Goal: Information Seeking & Learning: Learn about a topic

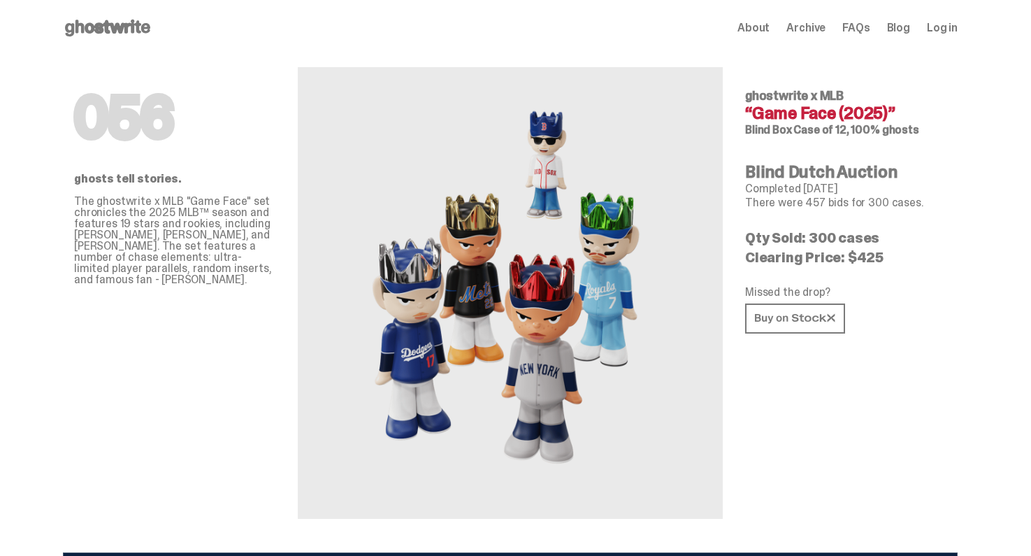
click at [92, 24] on use at bounding box center [107, 28] width 85 height 17
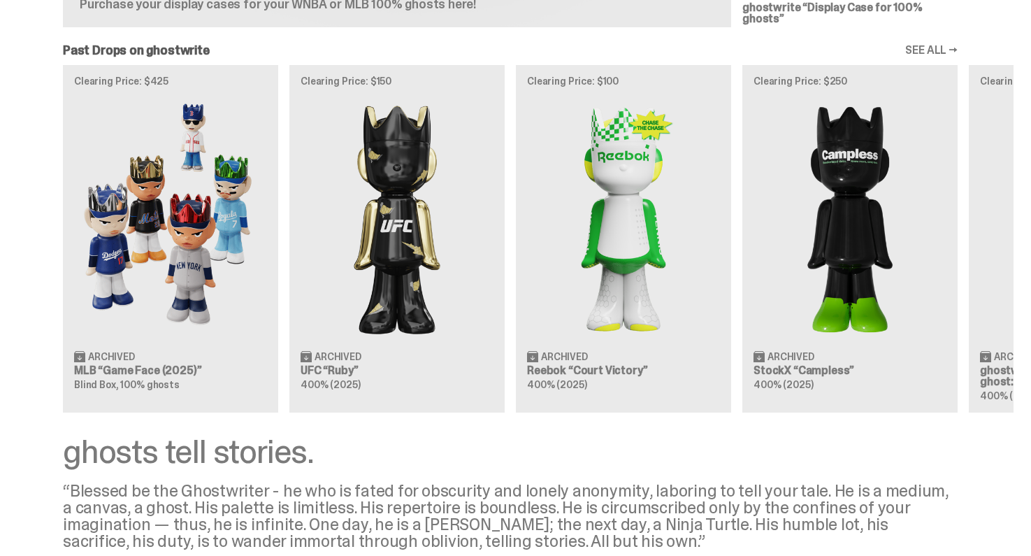
scroll to position [946, 0]
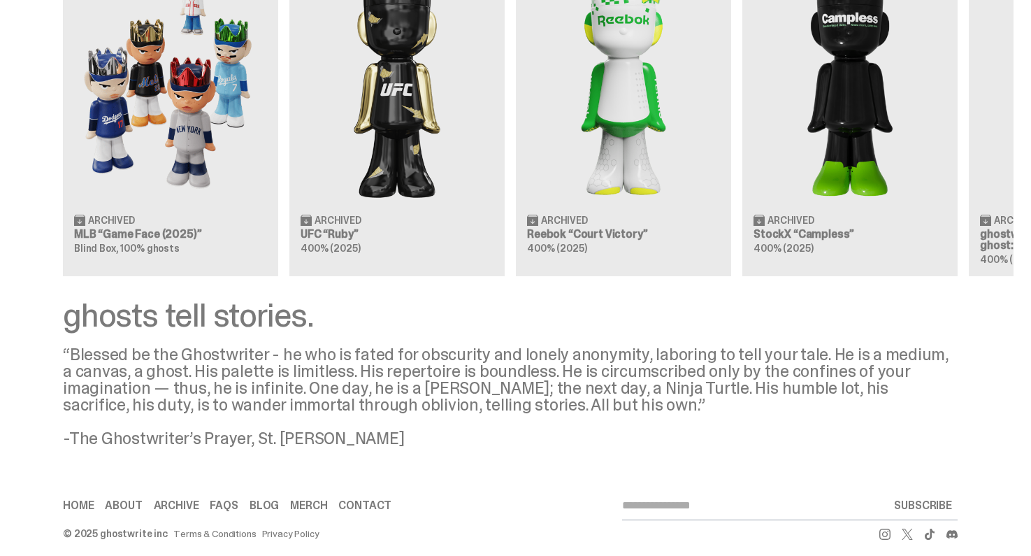
click at [133, 500] on link "About" at bounding box center [123, 505] width 37 height 11
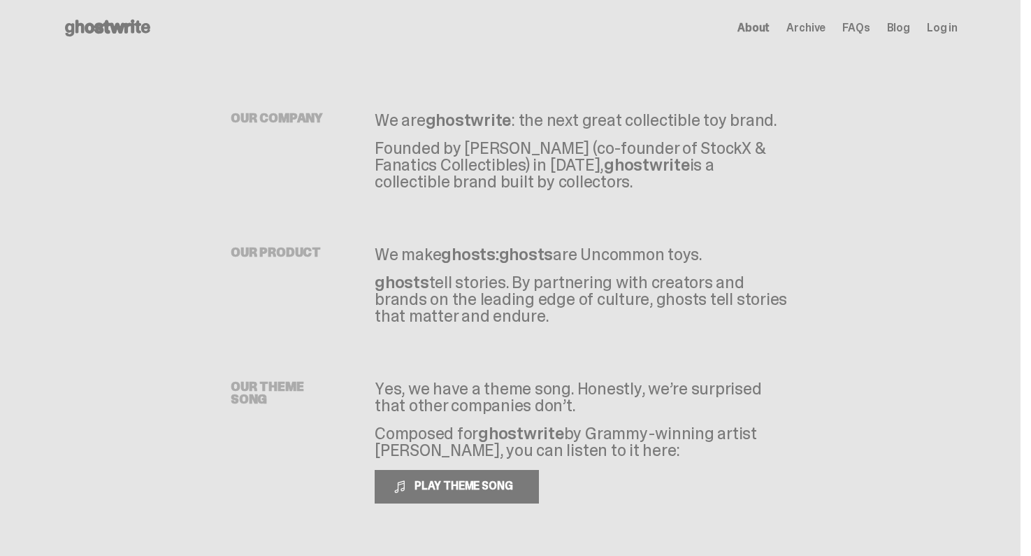
click at [766, 28] on span "About" at bounding box center [753, 27] width 32 height 11
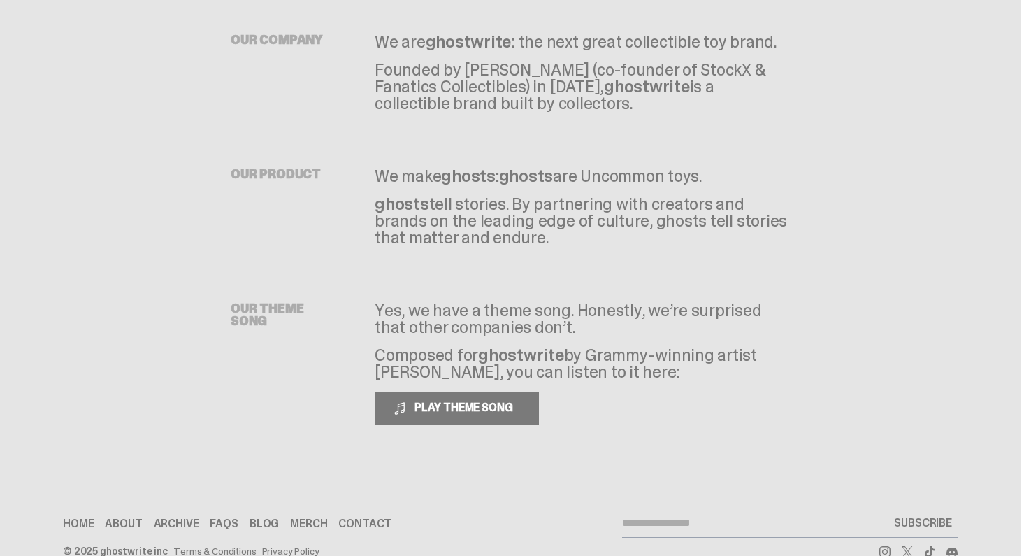
scroll to position [108, 0]
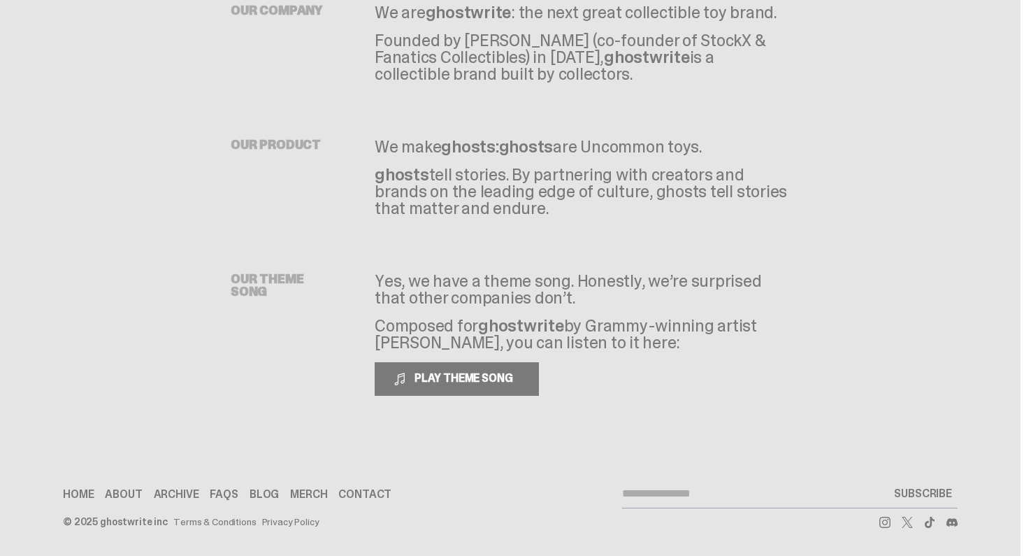
click at [361, 489] on link "Contact" at bounding box center [364, 494] width 53 height 11
